Goal: Obtain resource: Obtain resource

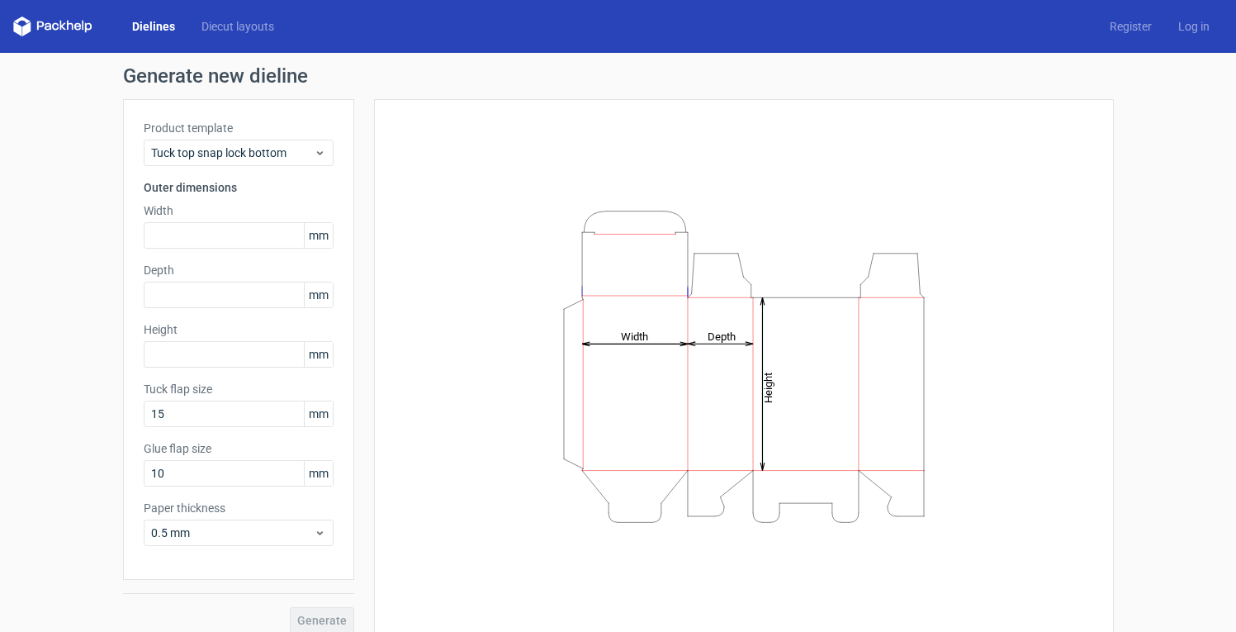
scroll to position [15, 0]
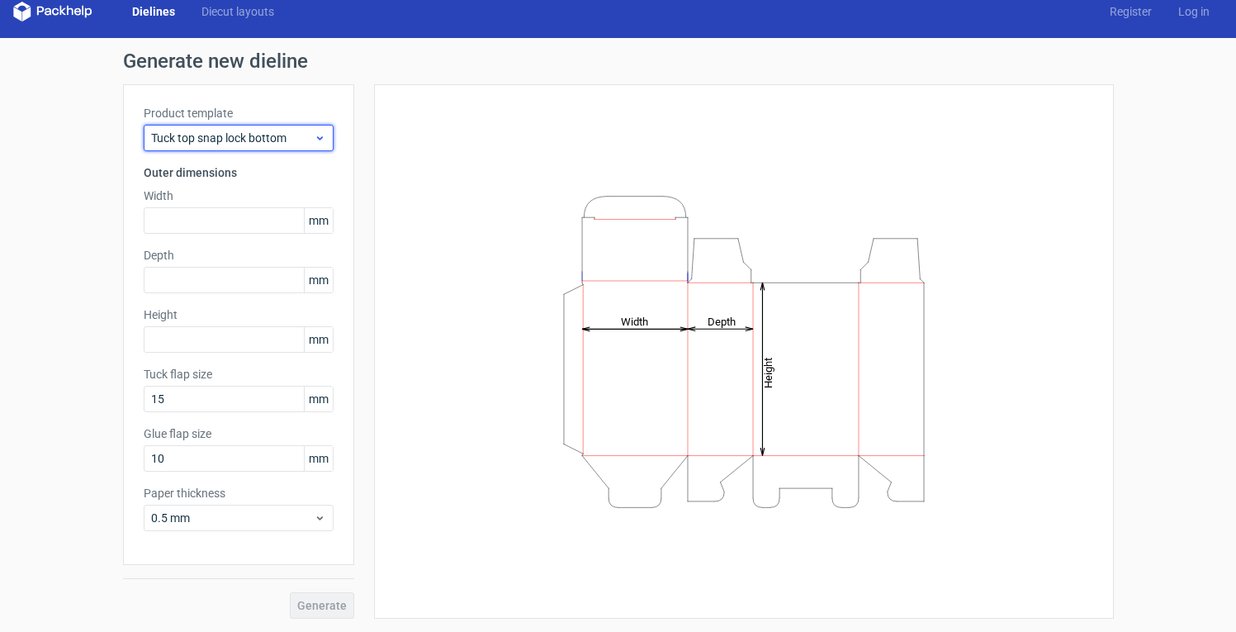
click at [263, 131] on span "Tuck top snap lock bottom" at bounding box center [232, 138] width 163 height 17
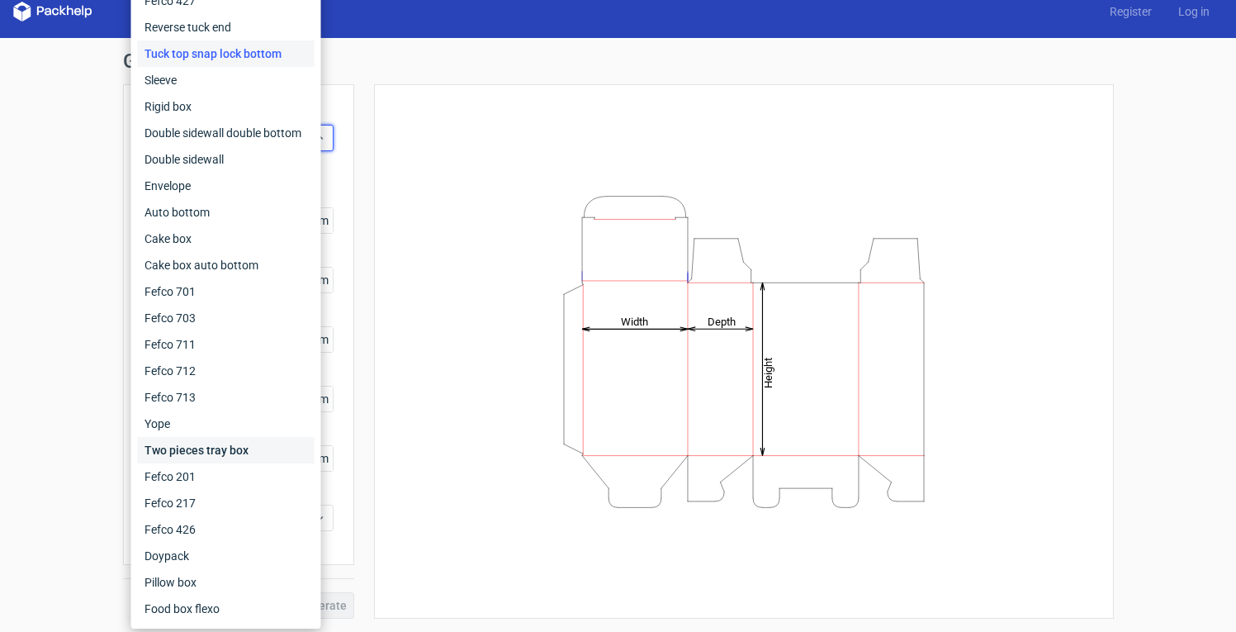
click at [192, 457] on div "Two pieces tray box" at bounding box center [226, 450] width 177 height 26
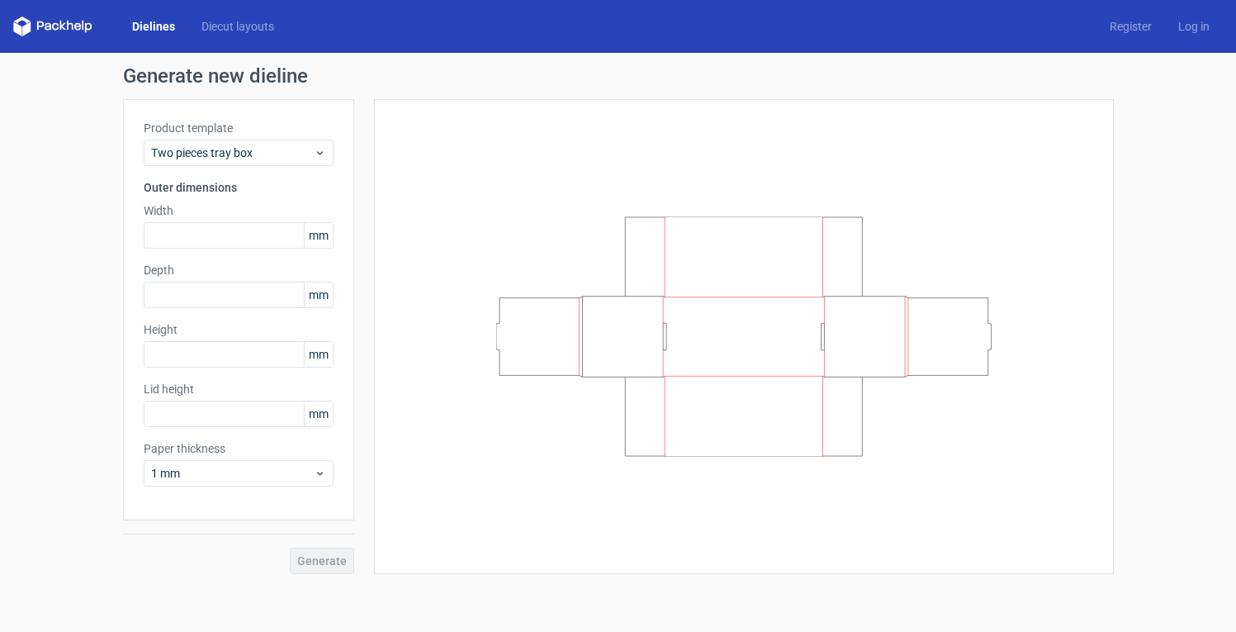
click at [238, 137] on div "Product template Two pieces tray box" at bounding box center [239, 143] width 190 height 46
click at [238, 141] on div "Two pieces tray box" at bounding box center [239, 153] width 190 height 26
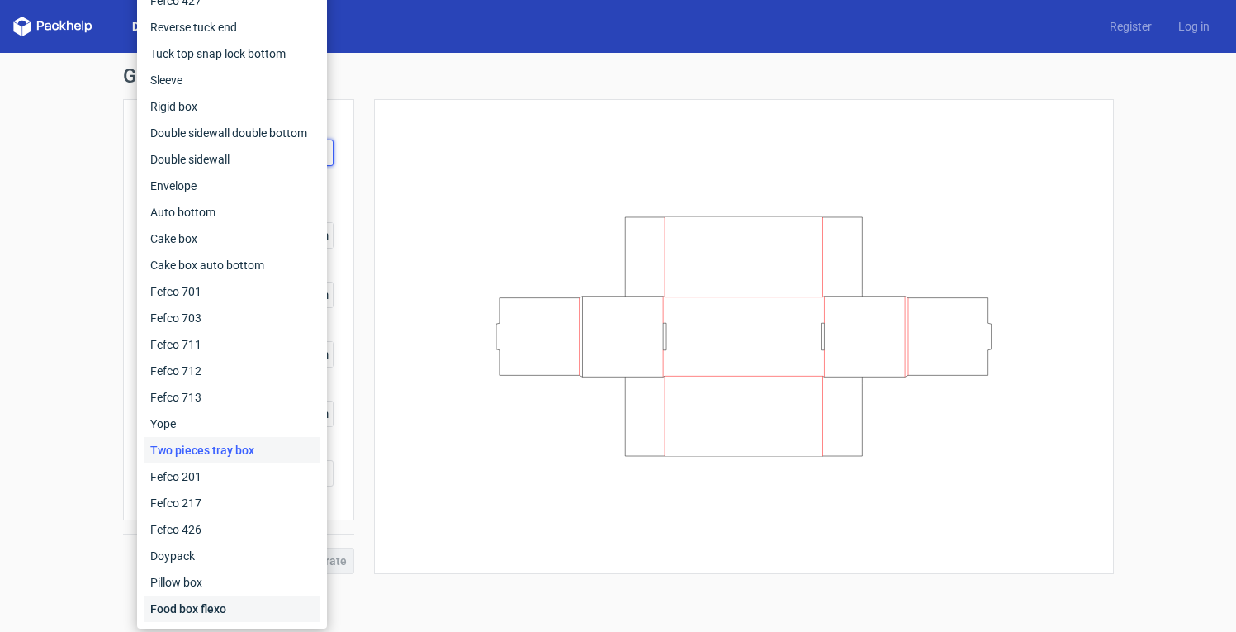
click at [216, 599] on div "Food box flexo" at bounding box center [232, 608] width 177 height 26
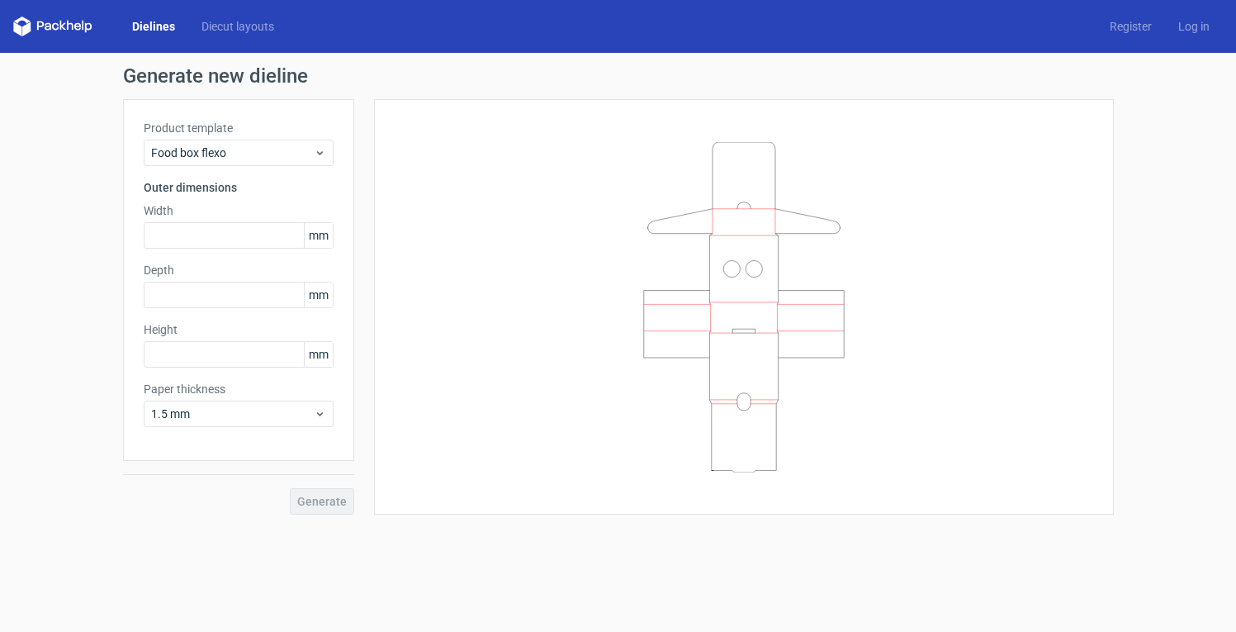
click at [266, 137] on div "Product template Food box flexo" at bounding box center [239, 143] width 190 height 46
click at [266, 154] on span "Food box flexo" at bounding box center [232, 153] width 163 height 17
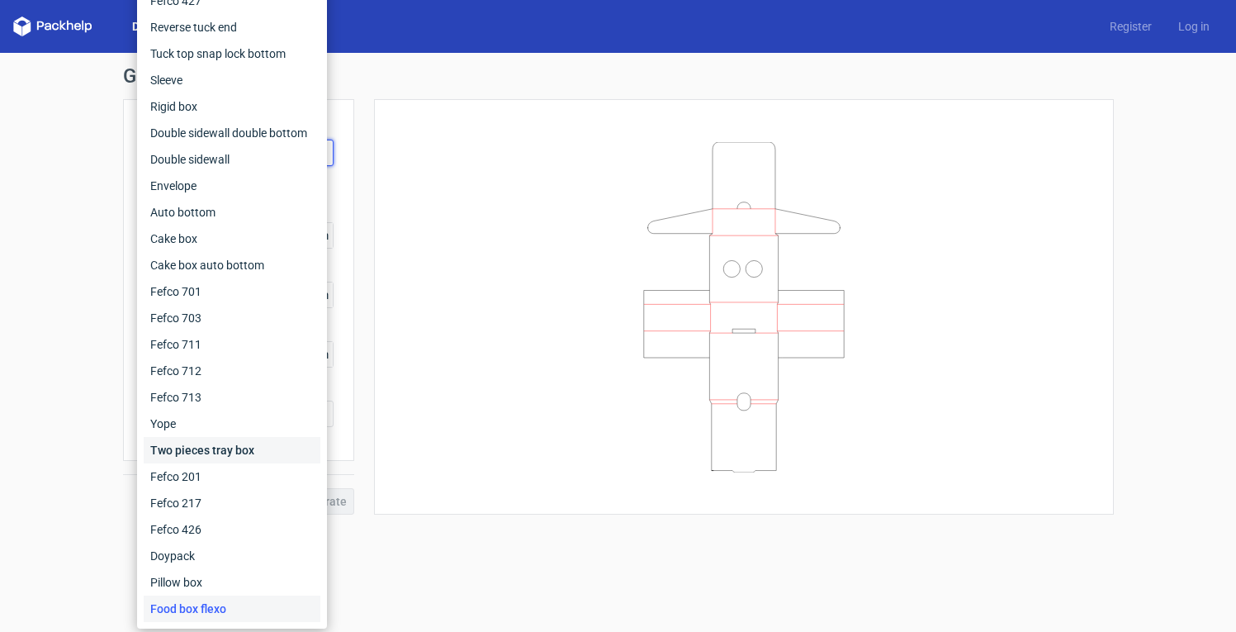
click at [252, 453] on div "Two pieces tray box" at bounding box center [232, 450] width 177 height 26
